Goal: Find specific page/section: Find specific page/section

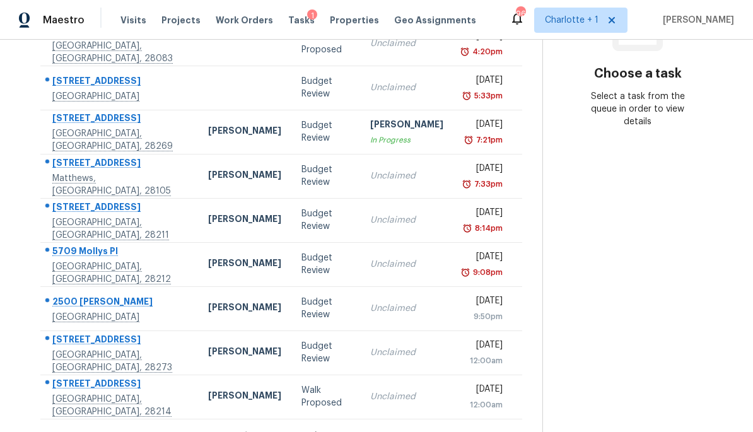
scroll to position [218, 0]
click at [355, 429] on div "1 - 10 of 17" at bounding box center [281, 435] width 522 height 13
click at [318, 429] on icon at bounding box center [316, 434] width 11 height 11
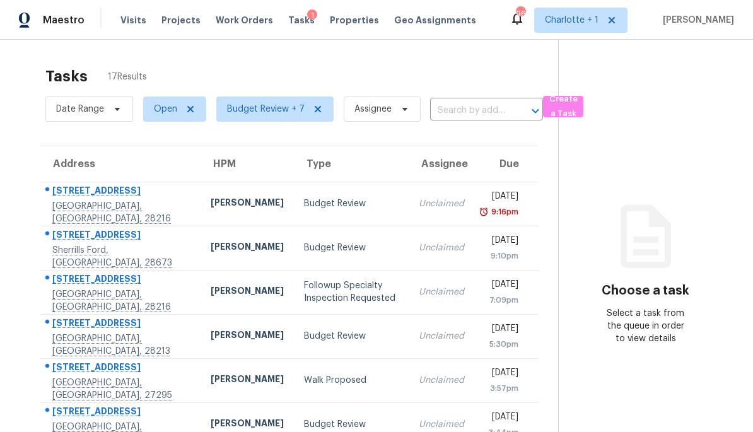
scroll to position [-1, 0]
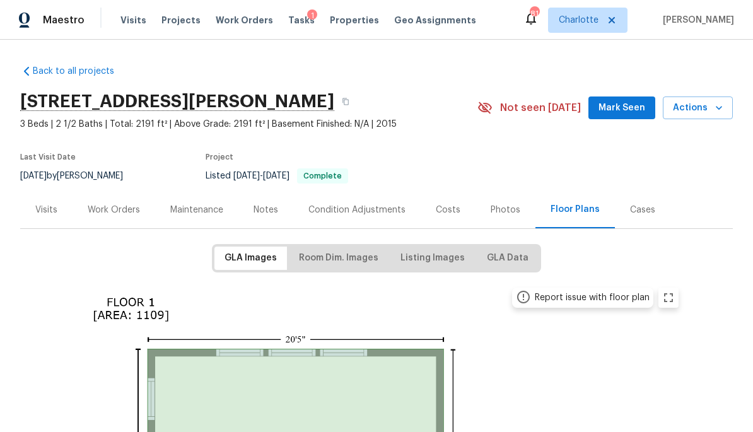
click at [337, 24] on span "Properties" at bounding box center [354, 20] width 49 height 13
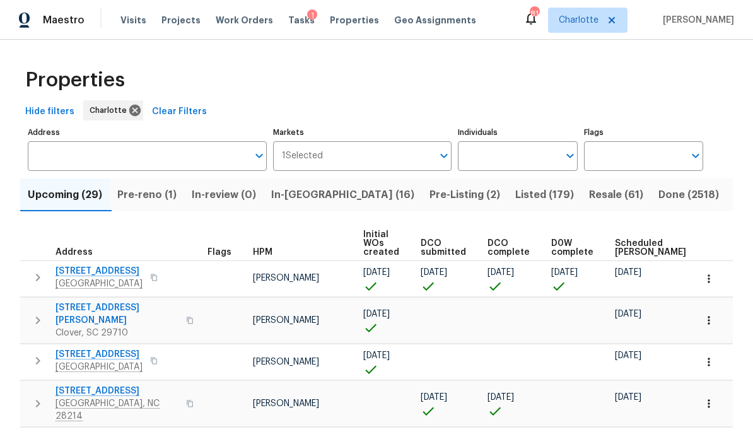
click at [589, 201] on span "Resale (61)" at bounding box center [616, 195] width 54 height 18
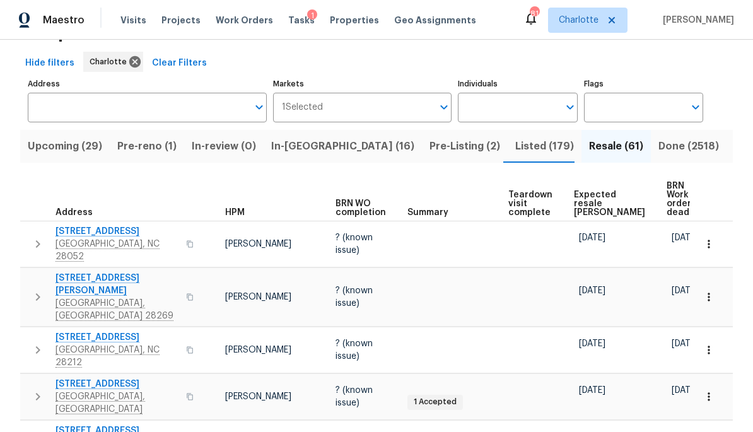
scroll to position [0, 49]
click at [583, 202] on span "Expected resale COE" at bounding box center [609, 203] width 71 height 26
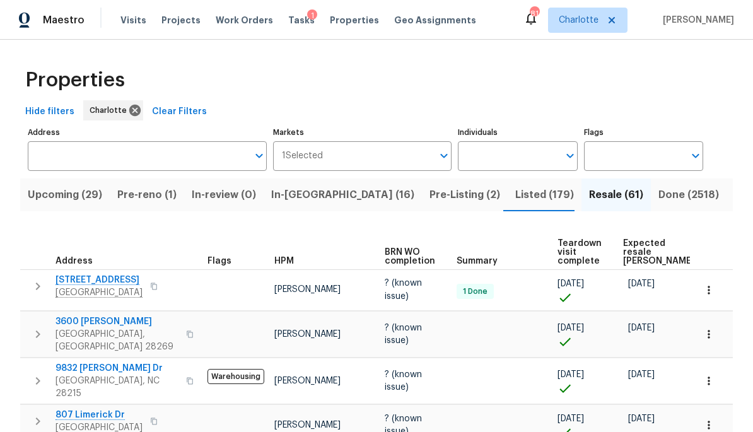
click at [636, 252] on span "Expected resale COE" at bounding box center [658, 252] width 71 height 26
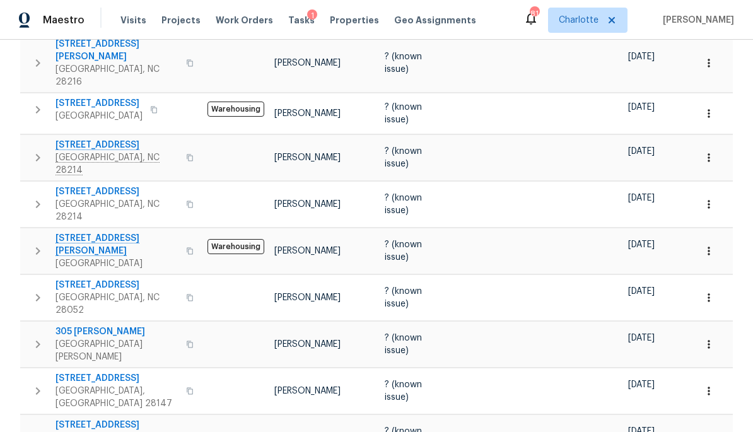
scroll to position [469, 0]
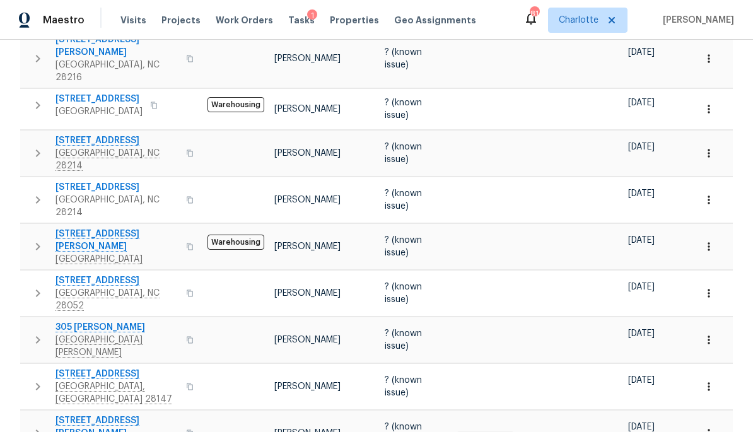
click at [88, 274] on span "905 Lynhaven Dr" at bounding box center [116, 280] width 123 height 13
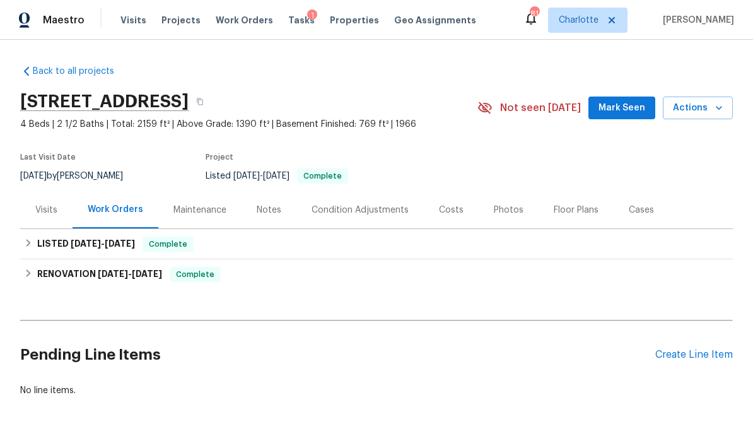
click at [460, 216] on div "Costs" at bounding box center [451, 209] width 55 height 37
